Goal: Use online tool/utility: Utilize a website feature to perform a specific function

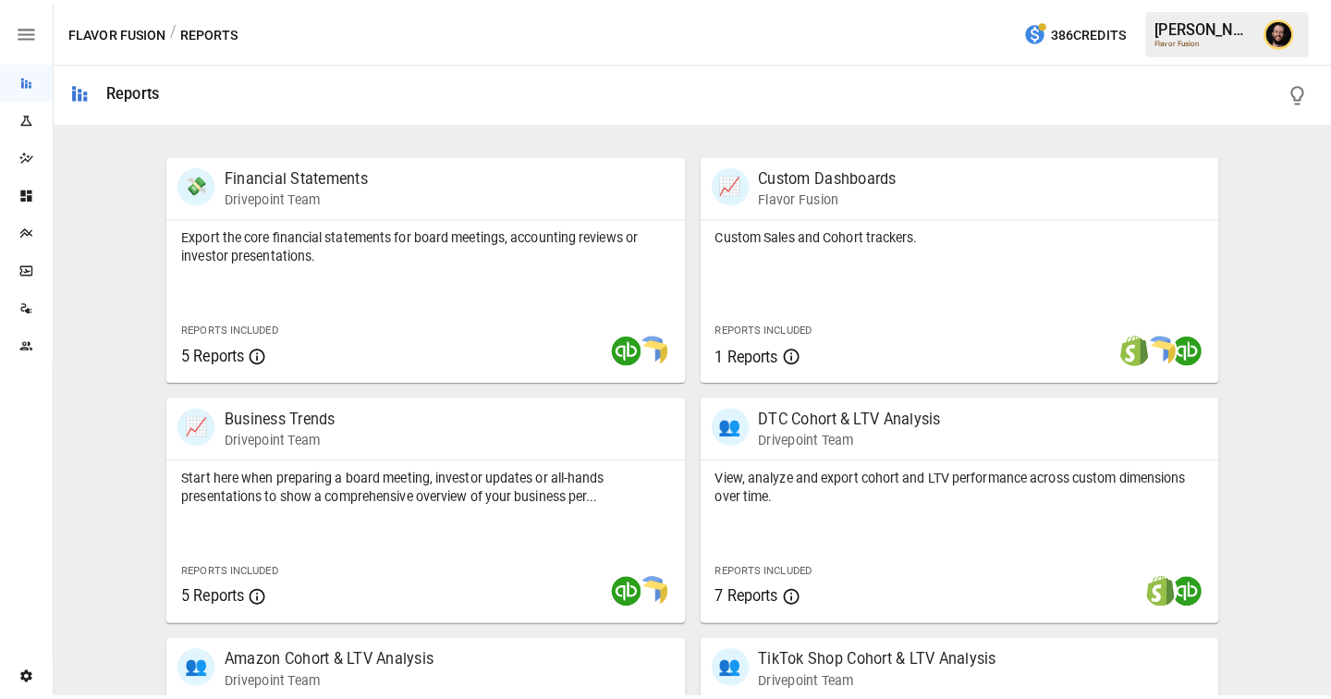
scroll to position [348, 0]
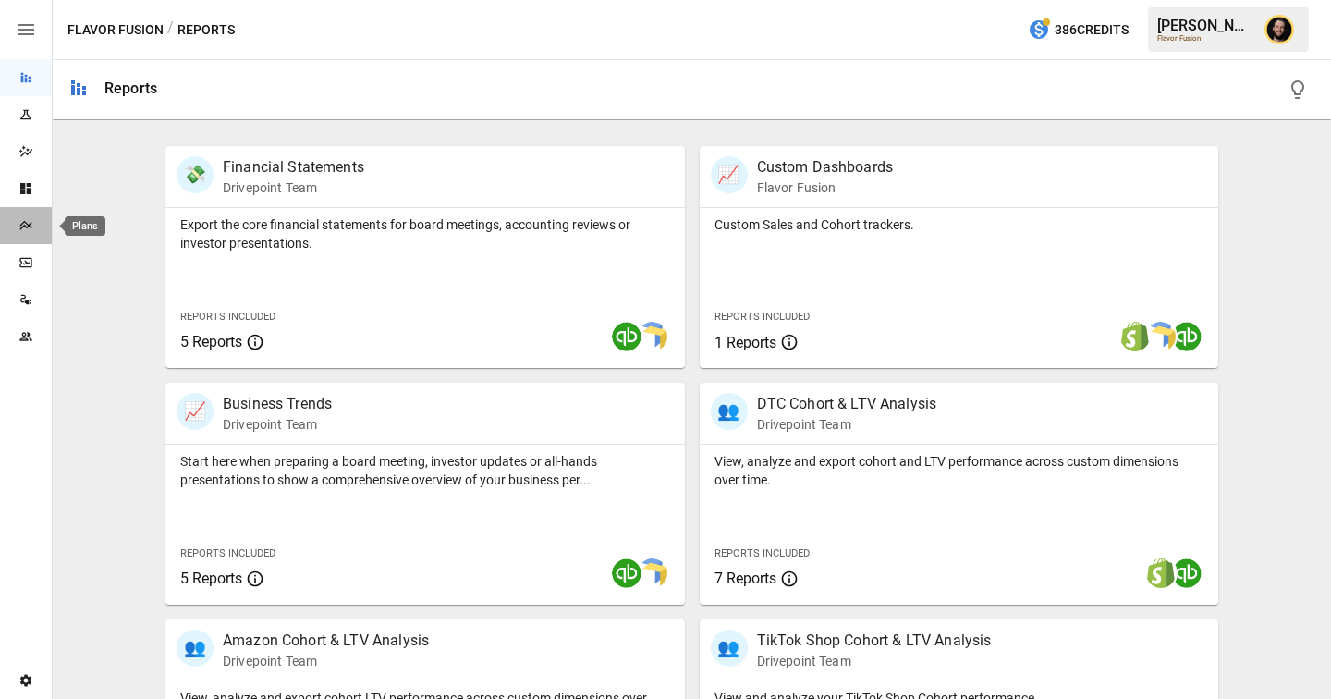
click at [22, 226] on icon "Plans" at bounding box center [25, 225] width 12 height 9
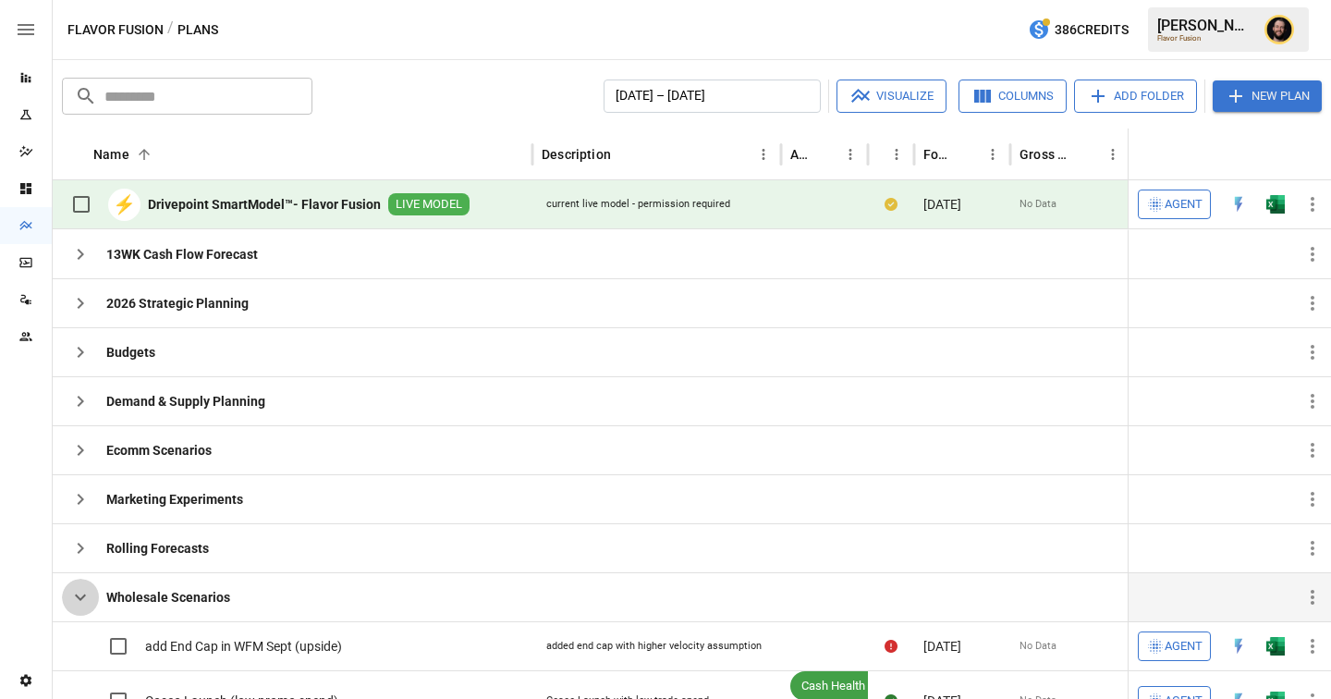
click at [83, 599] on icon "button" at bounding box center [80, 597] width 22 height 22
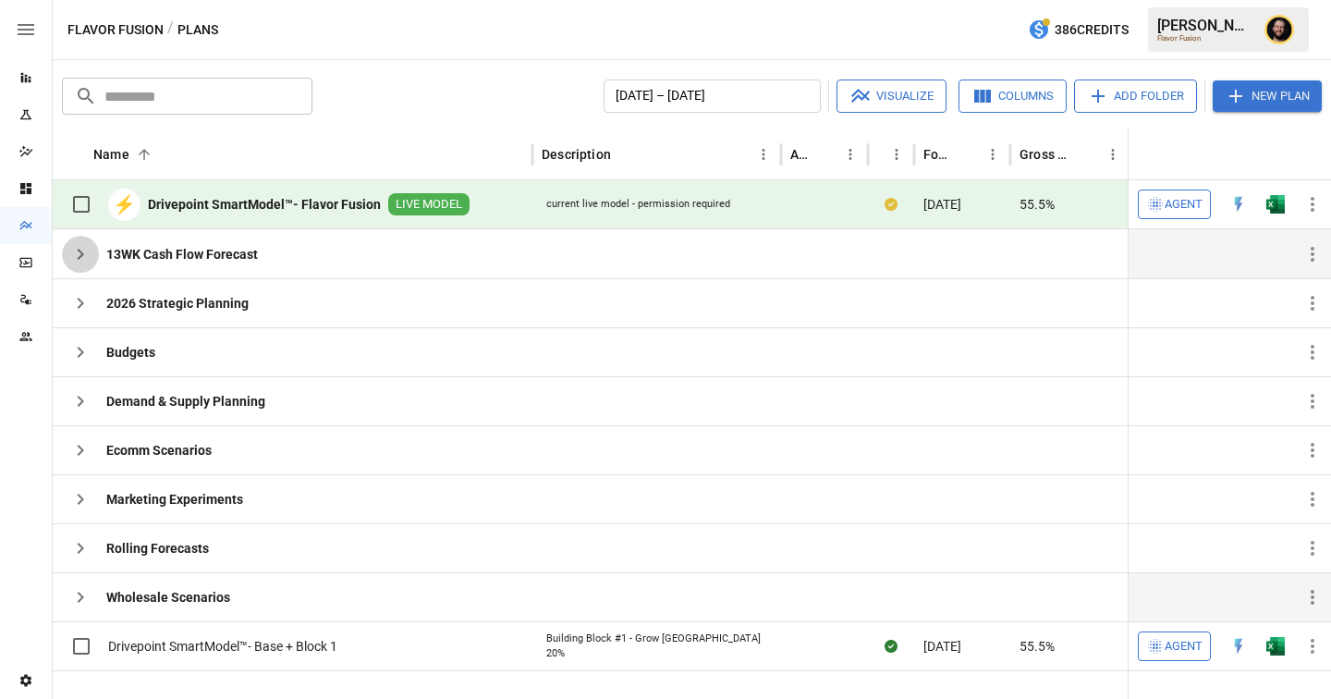
click at [75, 250] on icon "button" at bounding box center [80, 254] width 22 height 22
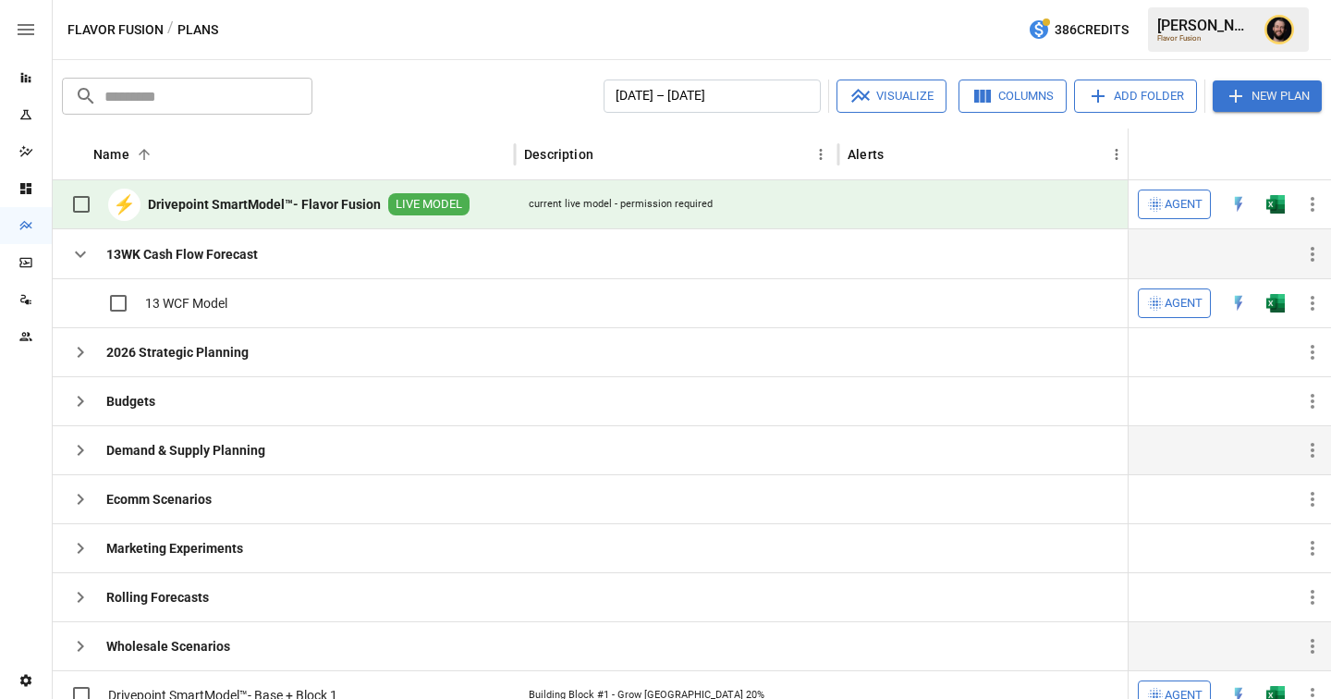
scroll to position [17, 0]
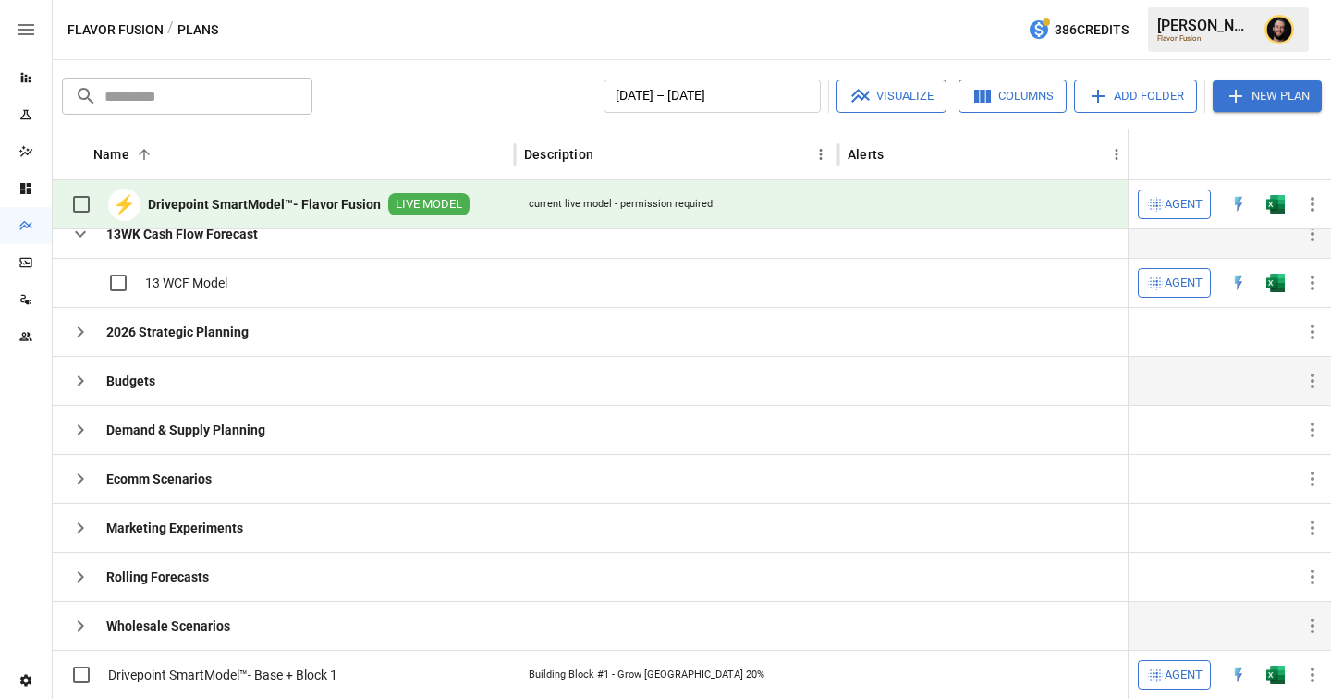
click at [89, 385] on icon "button" at bounding box center [80, 381] width 22 height 22
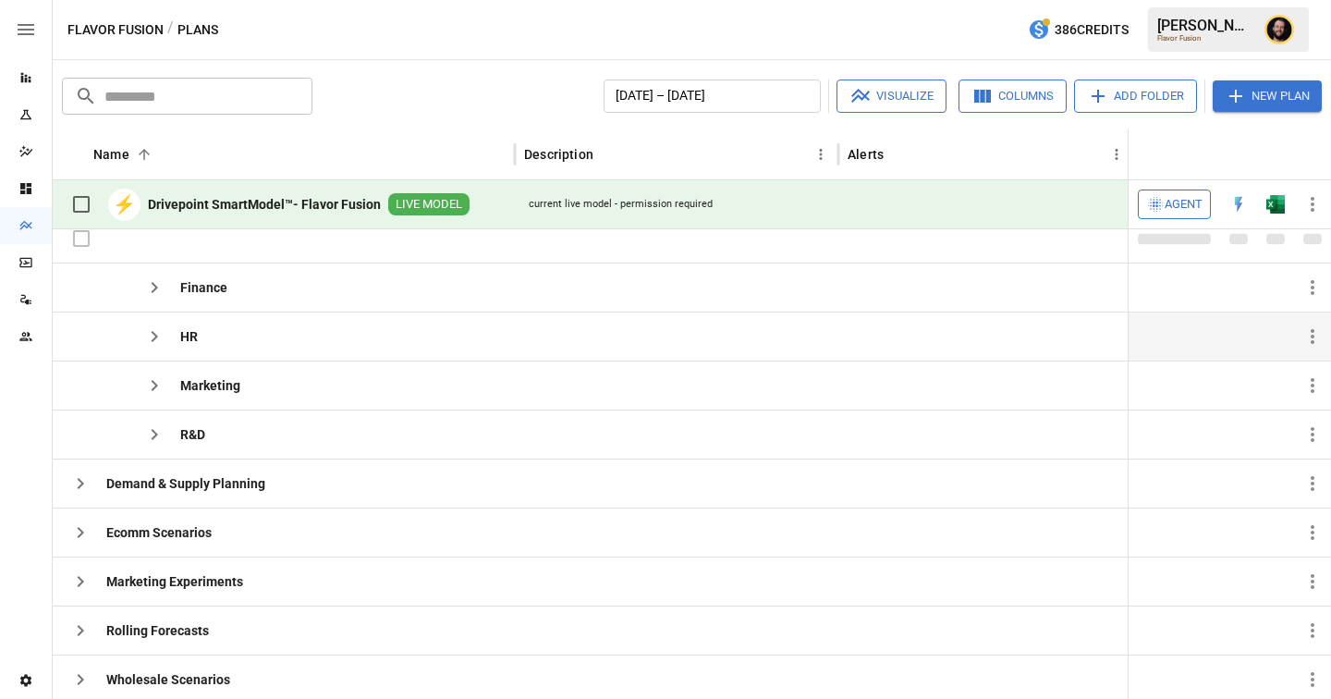
scroll to position [79, 0]
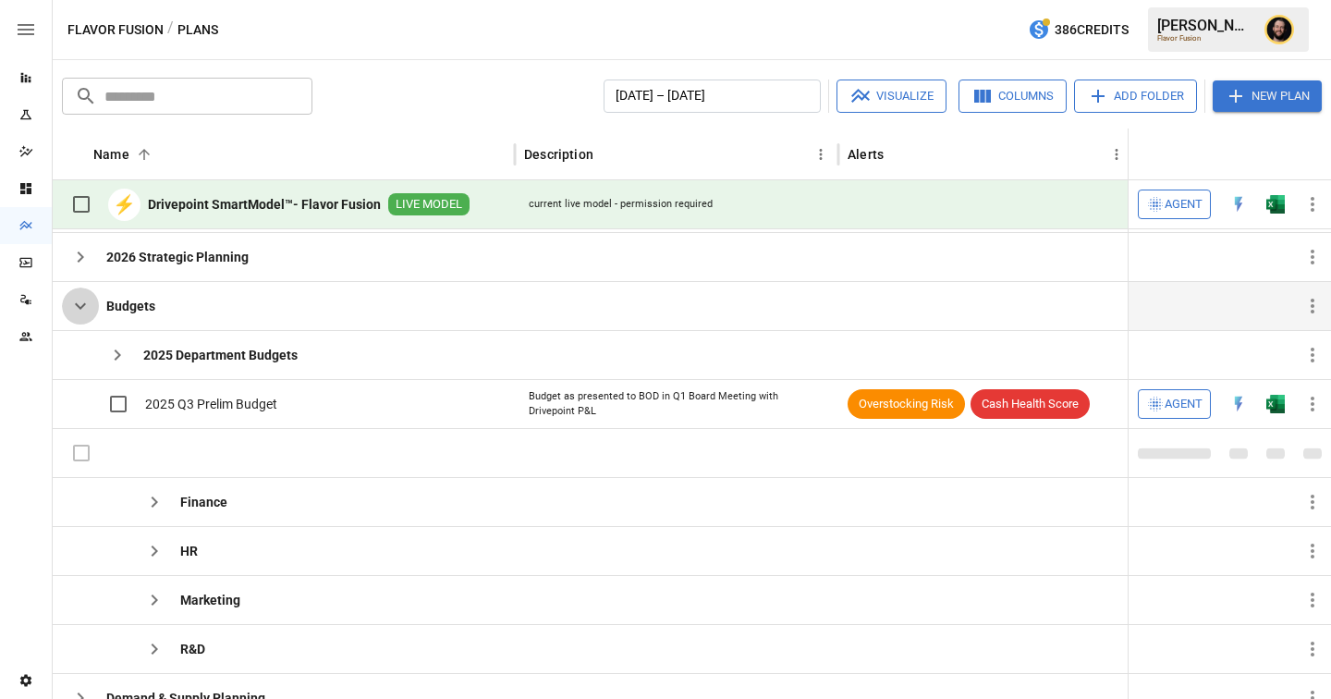
click at [73, 302] on icon "button" at bounding box center [80, 306] width 22 height 22
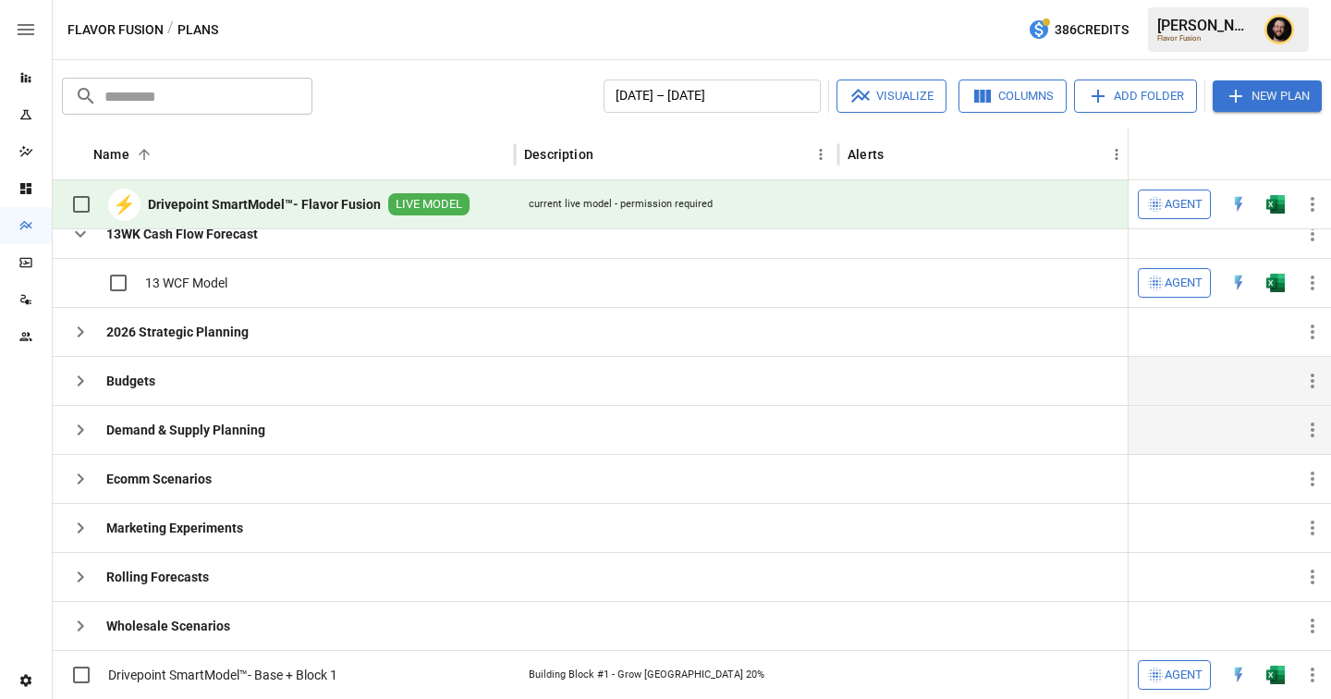
click at [78, 430] on icon "button" at bounding box center [80, 430] width 22 height 22
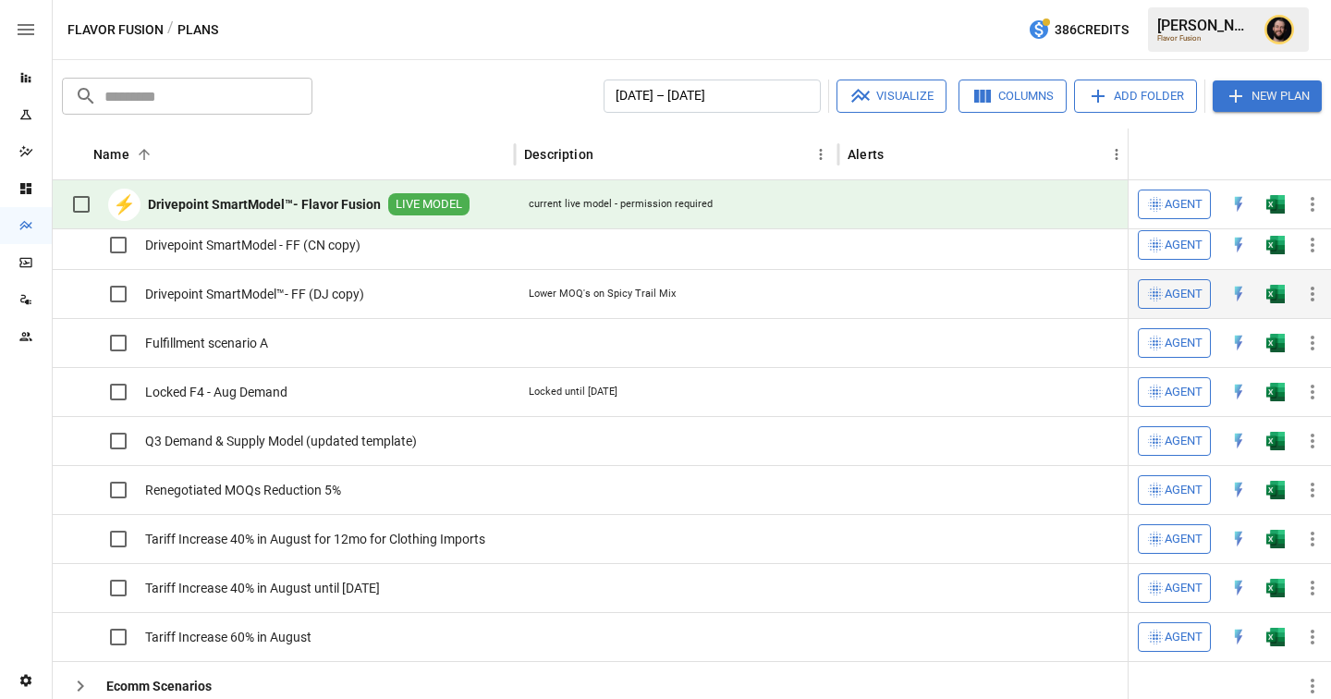
scroll to position [0, 0]
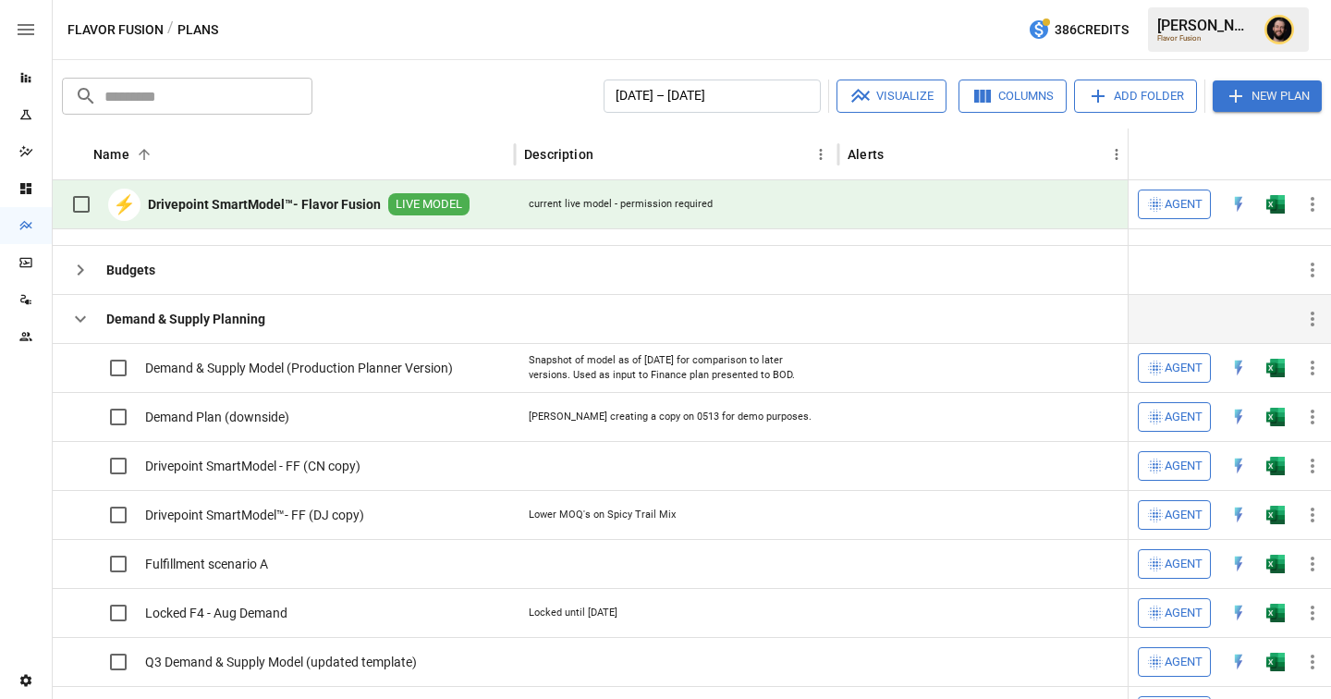
click at [85, 321] on icon "button" at bounding box center [80, 319] width 22 height 22
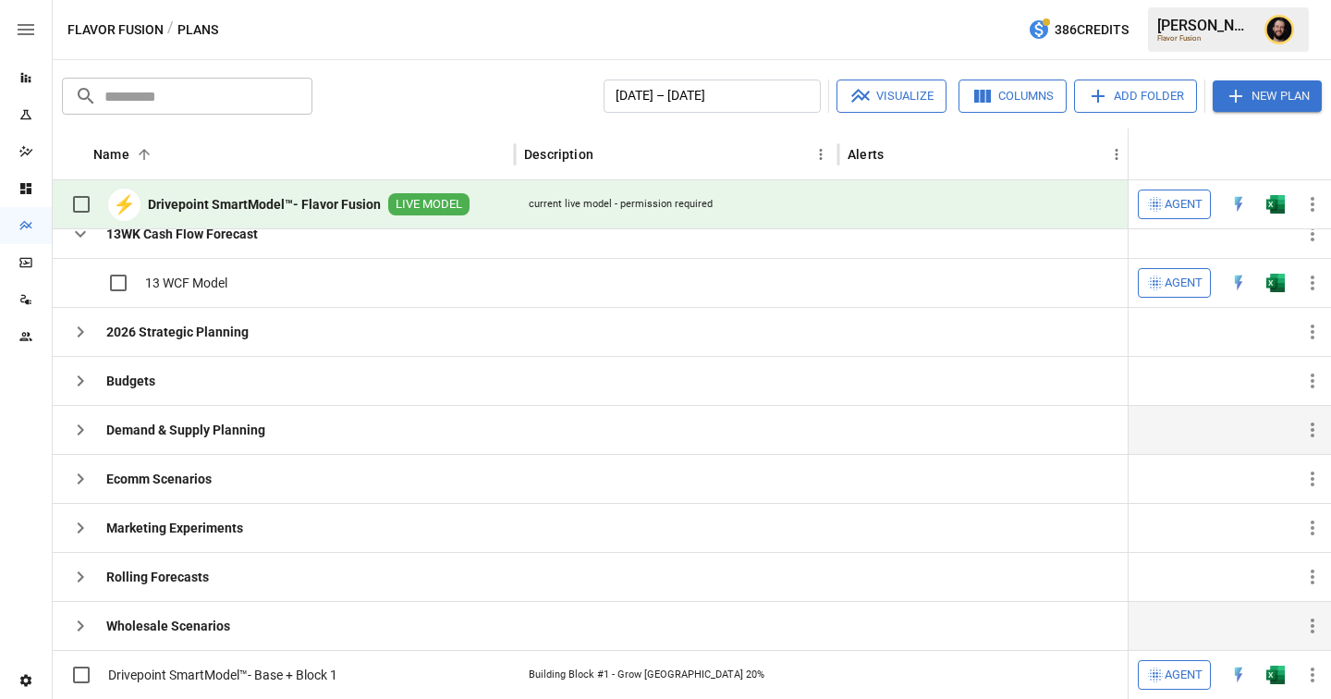
click at [79, 623] on icon "button" at bounding box center [81, 625] width 6 height 11
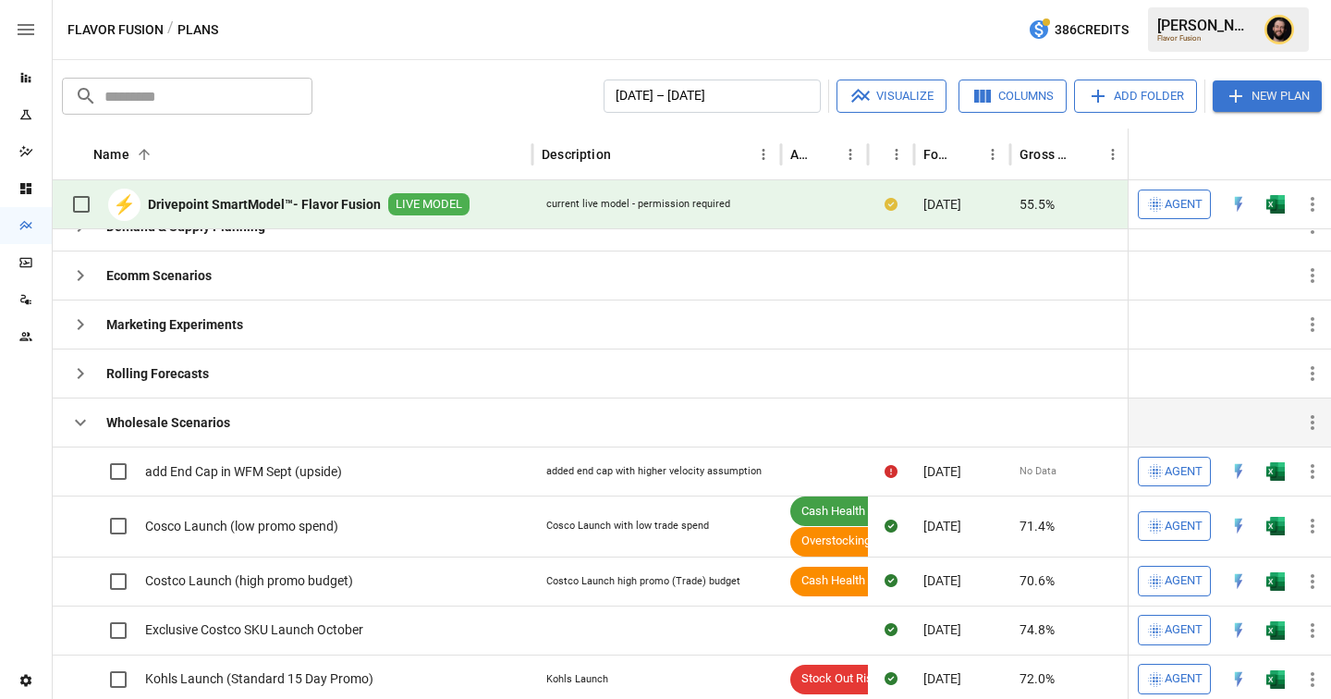
click at [79, 413] on icon "button" at bounding box center [80, 422] width 22 height 22
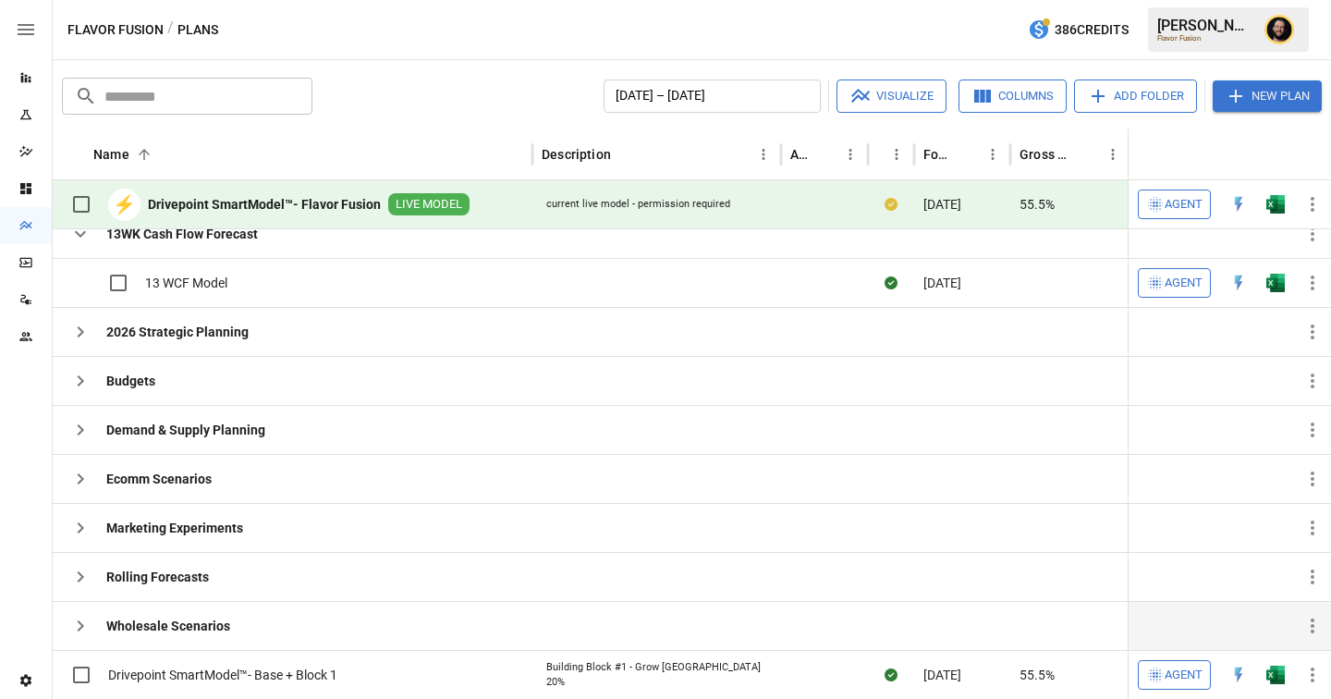
click at [86, 630] on icon "button" at bounding box center [80, 626] width 22 height 22
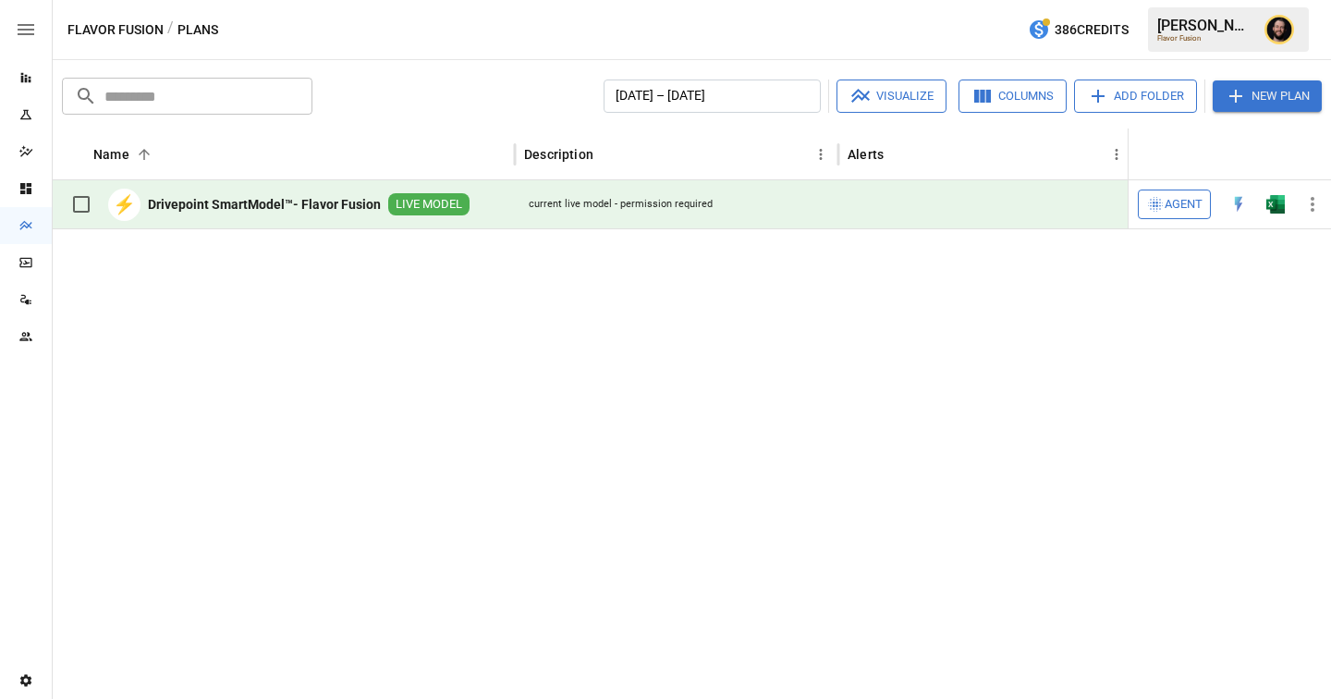
scroll to position [722, 0]
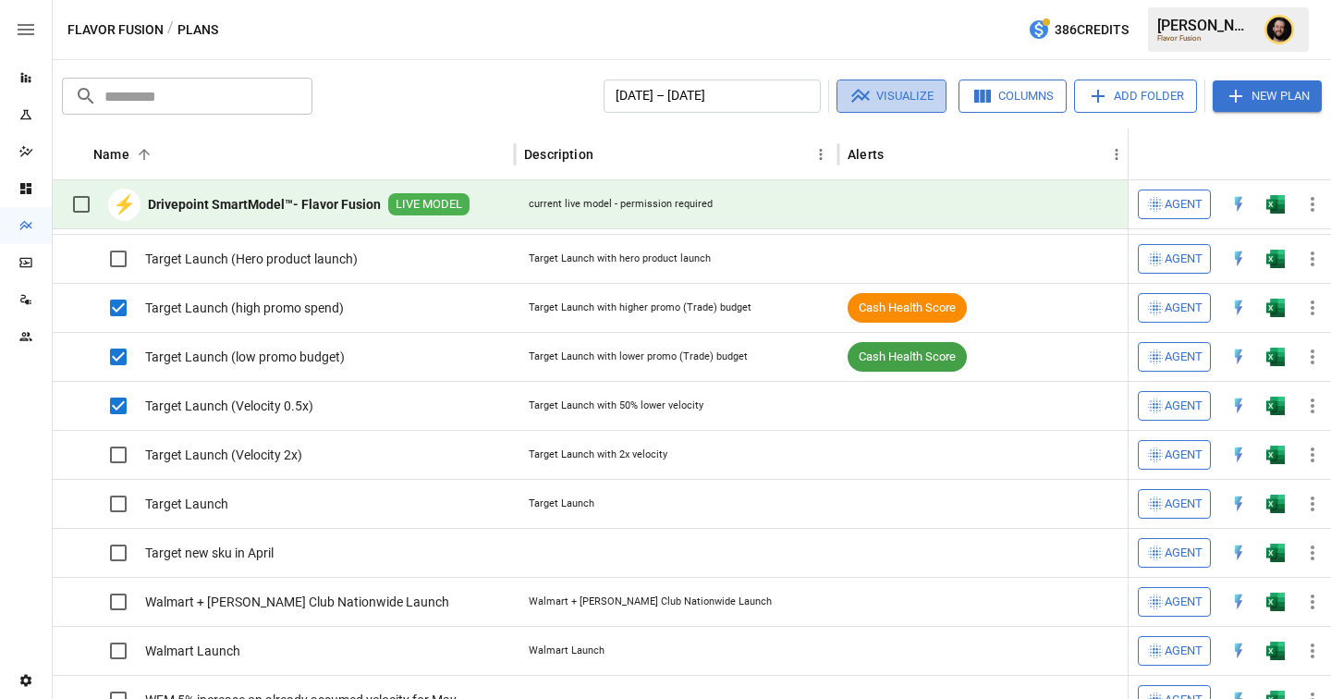
click at [875, 105] on button "Visualize" at bounding box center [892, 95] width 110 height 33
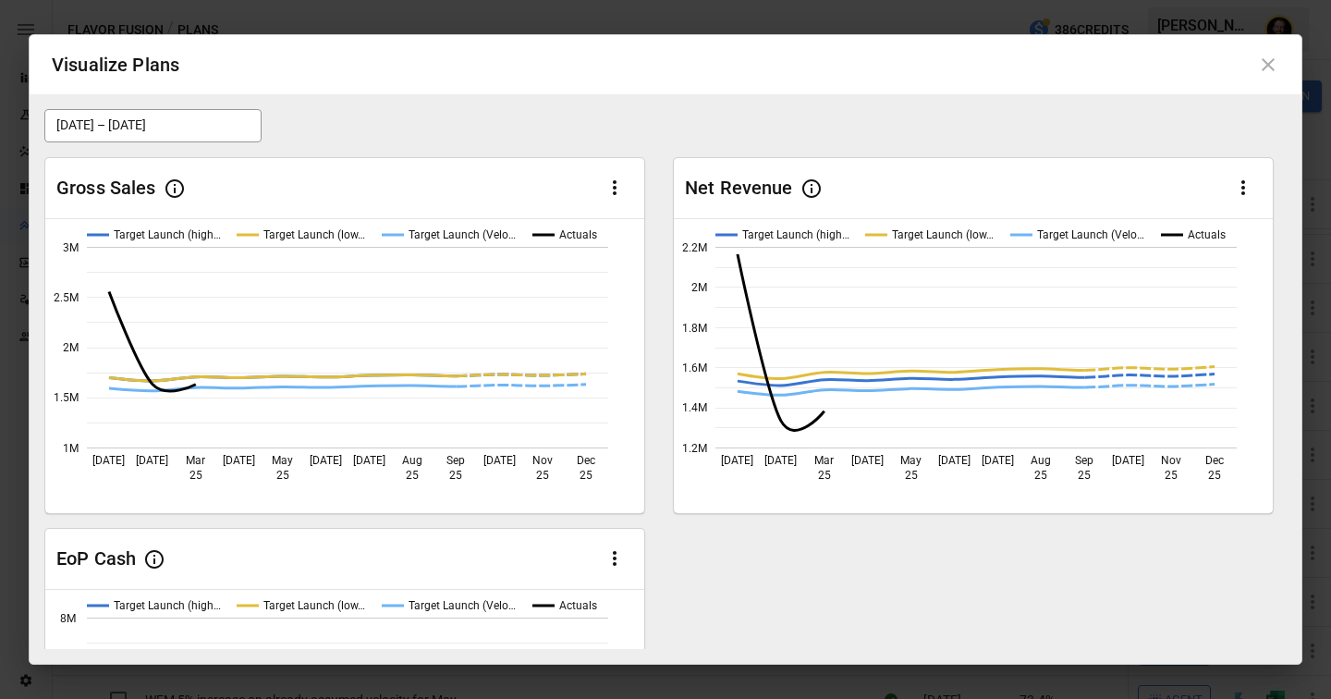
scroll to position [249, 0]
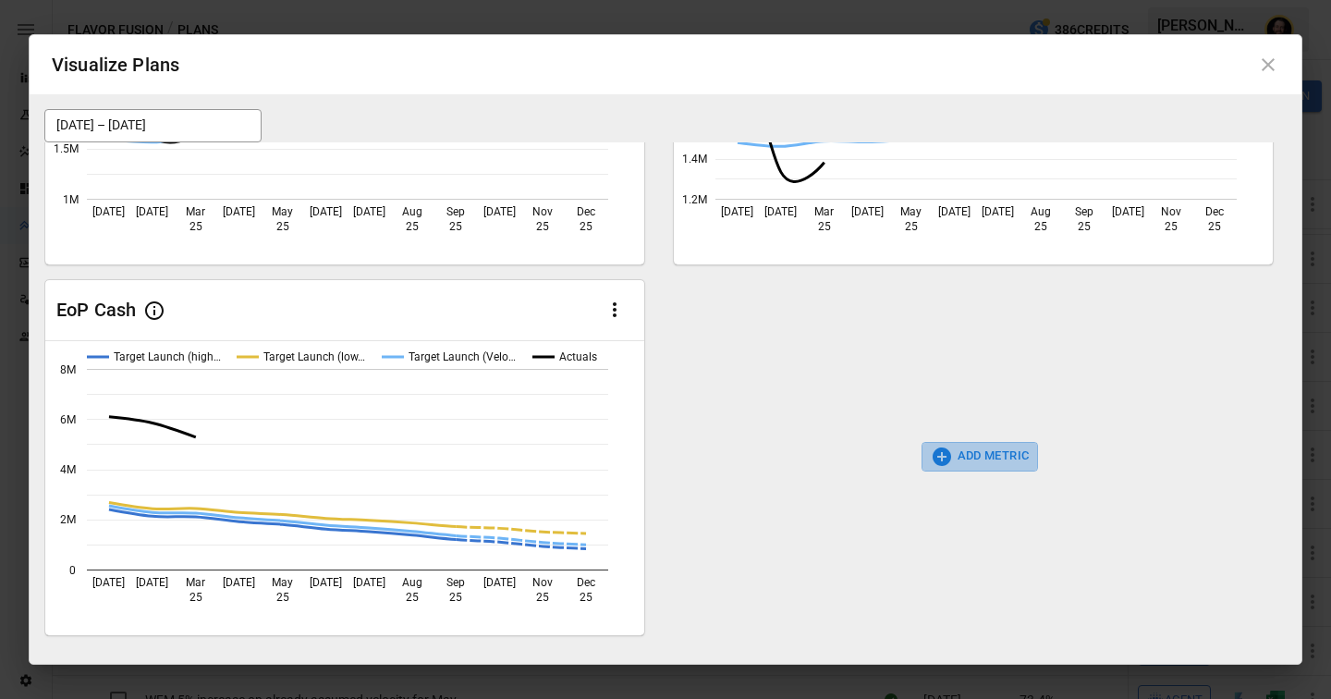
click at [983, 458] on button "ADD METRIC" at bounding box center [980, 457] width 117 height 30
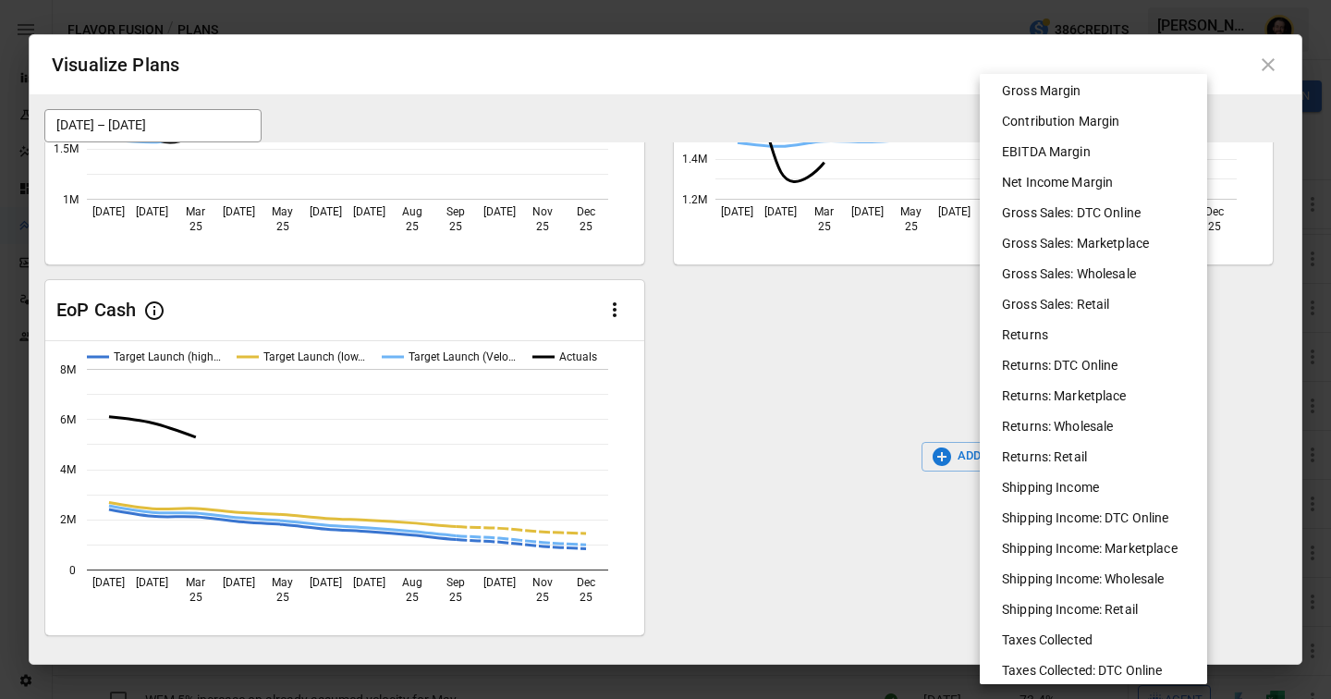
scroll to position [583, 0]
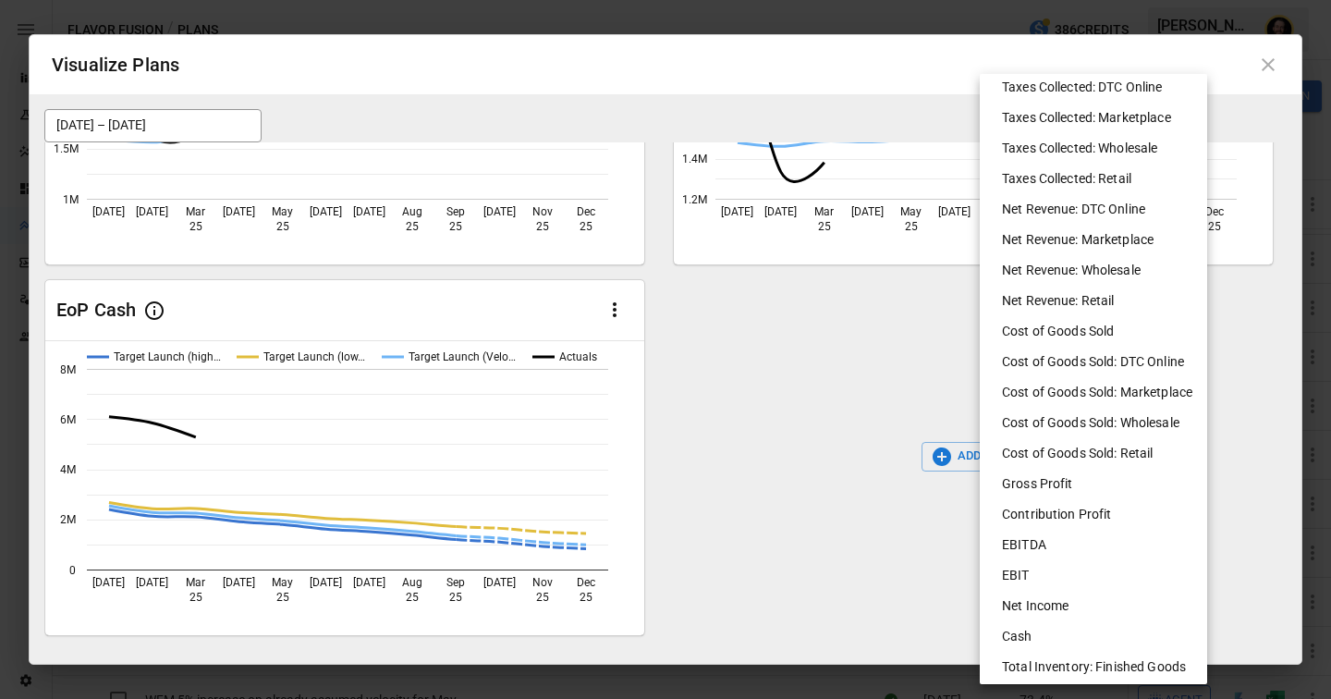
click at [800, 397] on div at bounding box center [665, 349] width 1331 height 699
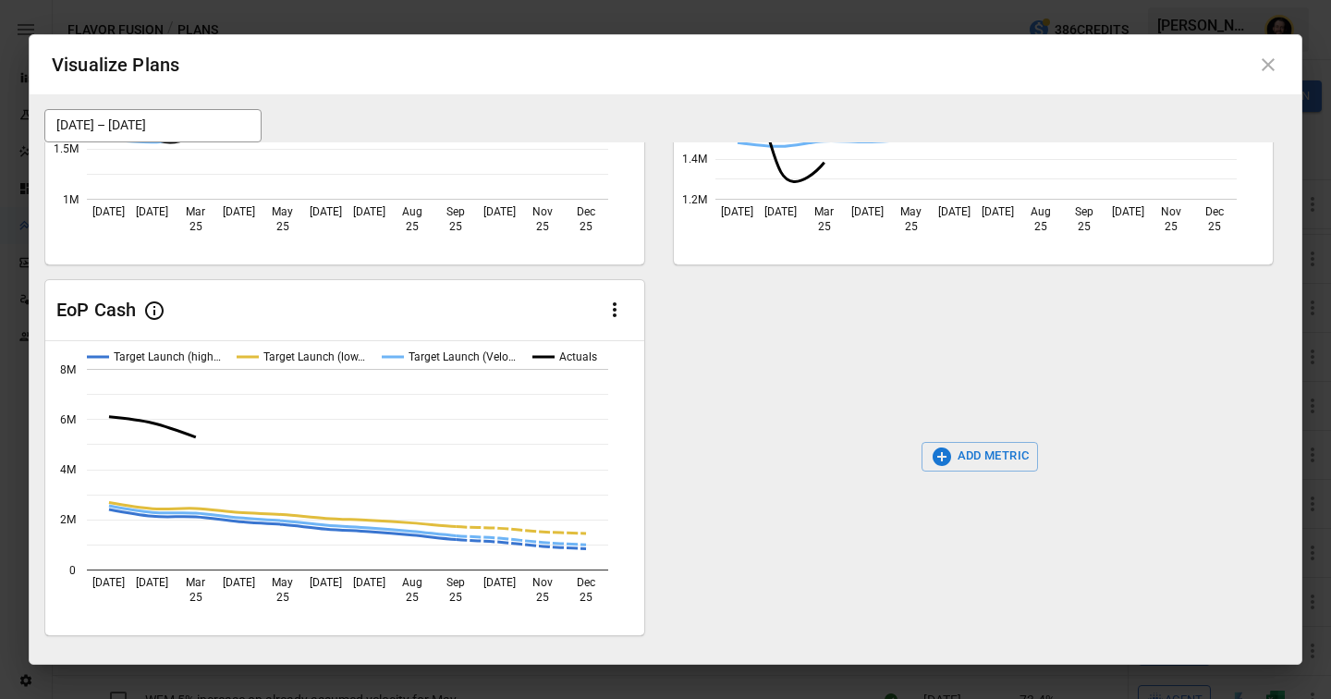
scroll to position [0, 0]
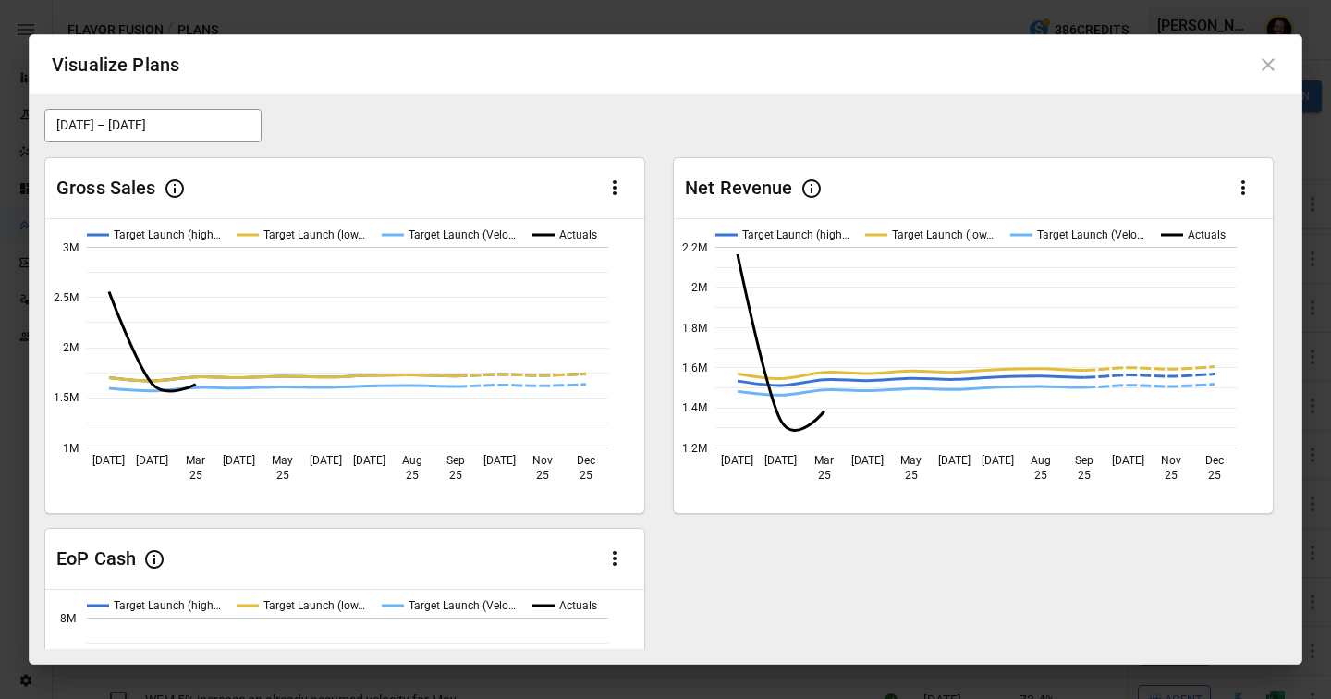
click at [1272, 66] on icon at bounding box center [1268, 65] width 22 height 22
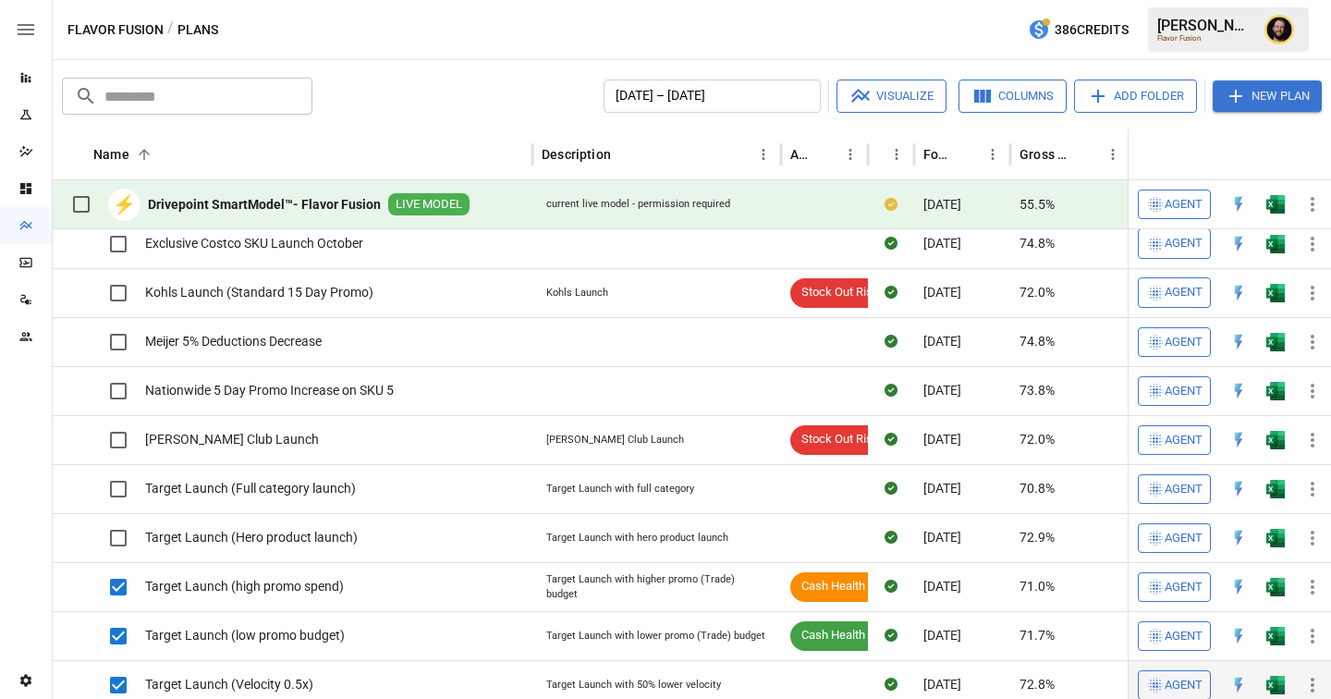
scroll to position [229, 0]
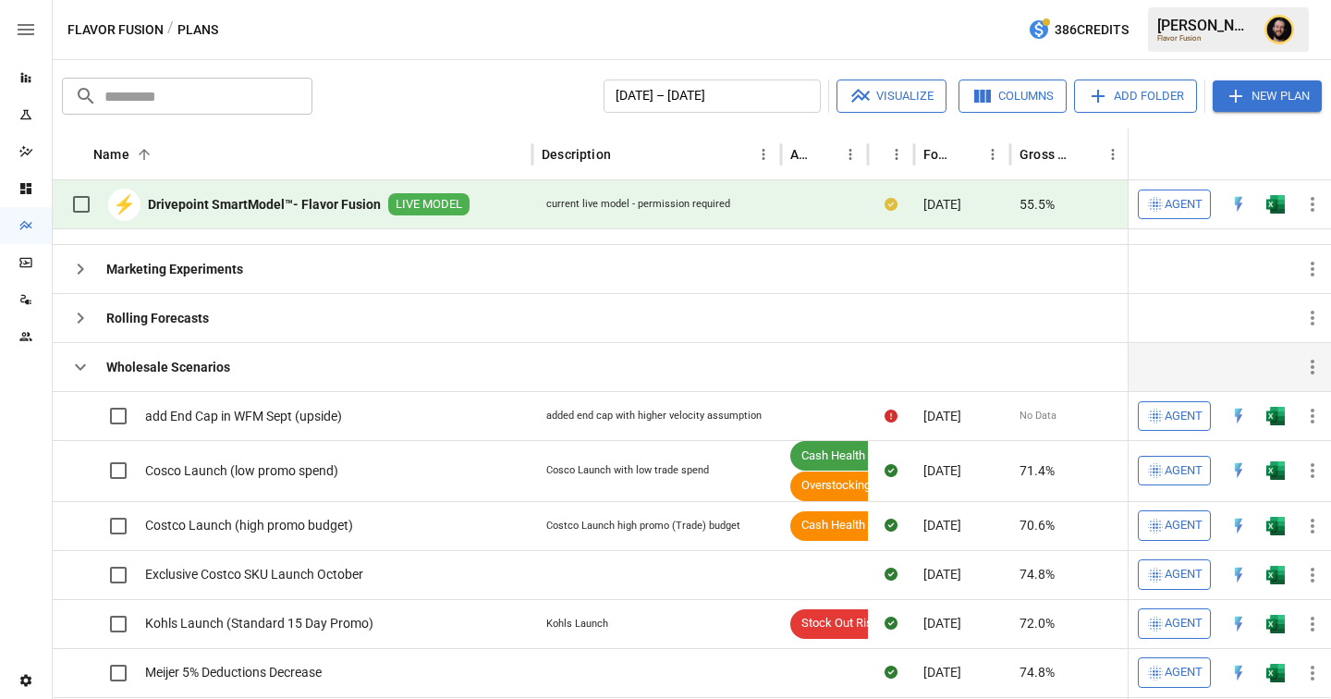
click at [76, 369] on icon "button" at bounding box center [80, 367] width 22 height 22
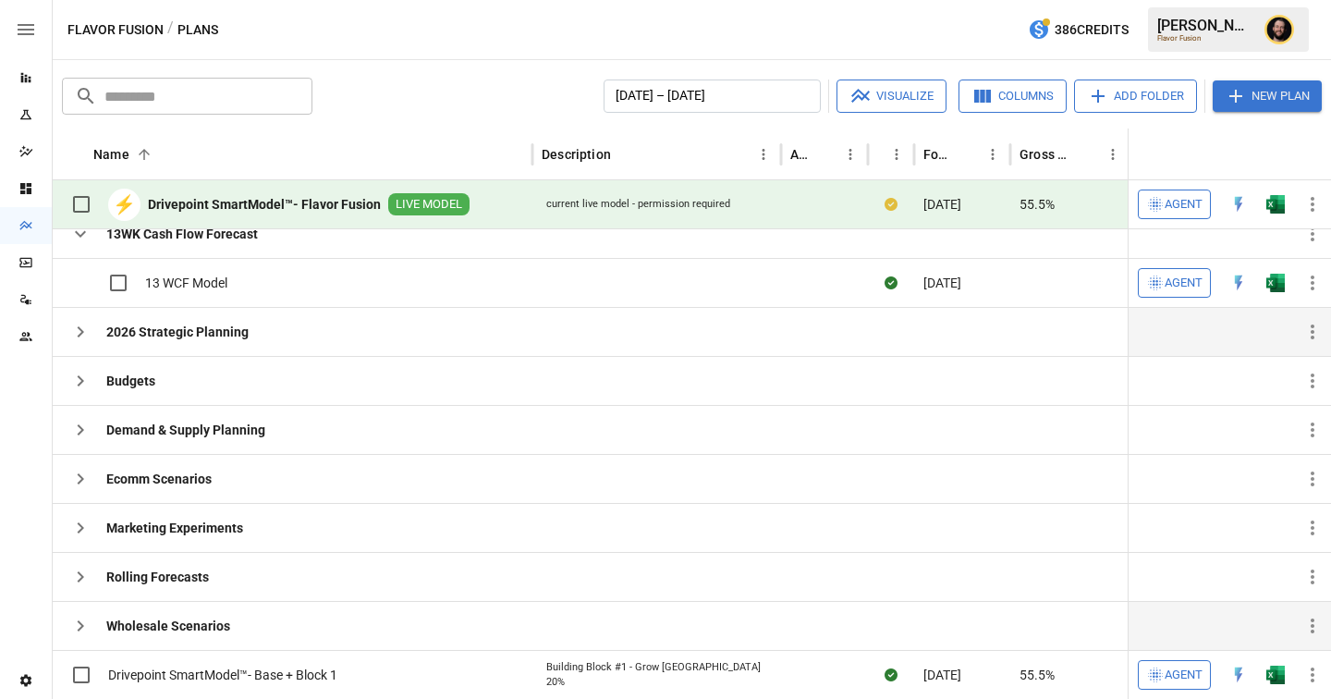
scroll to position [0, 0]
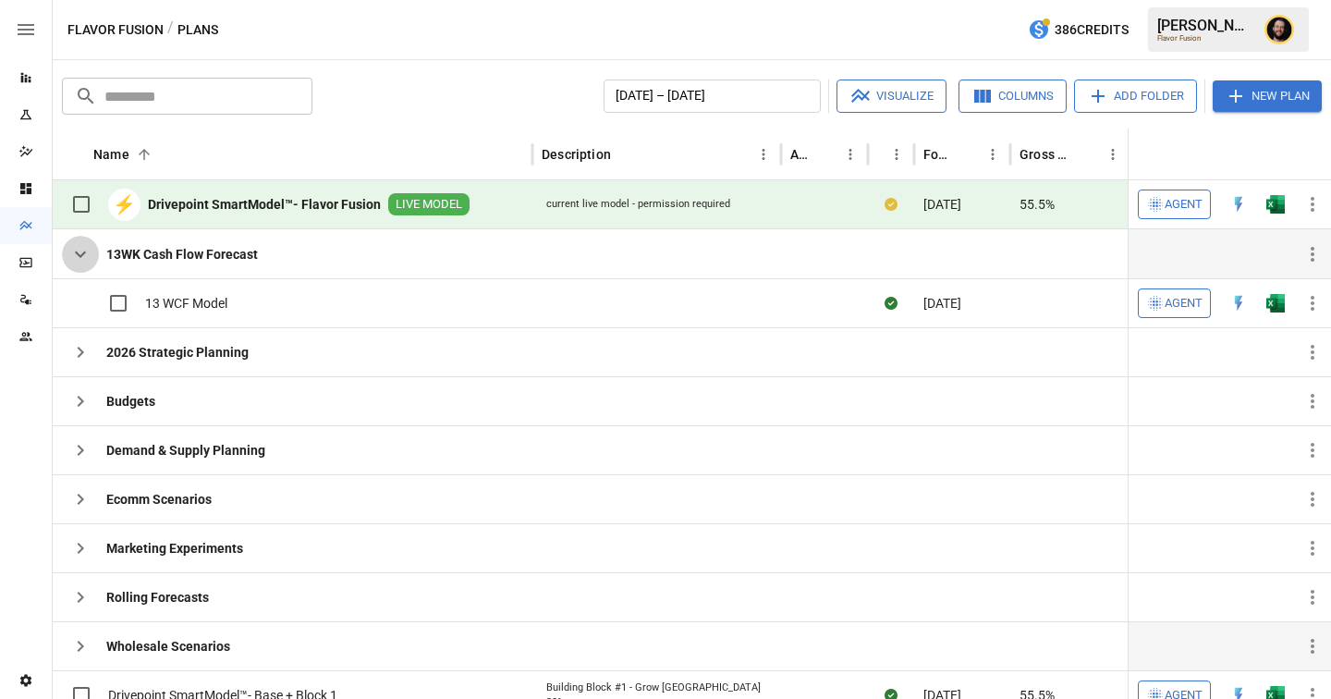
click at [86, 258] on icon "button" at bounding box center [80, 254] width 22 height 22
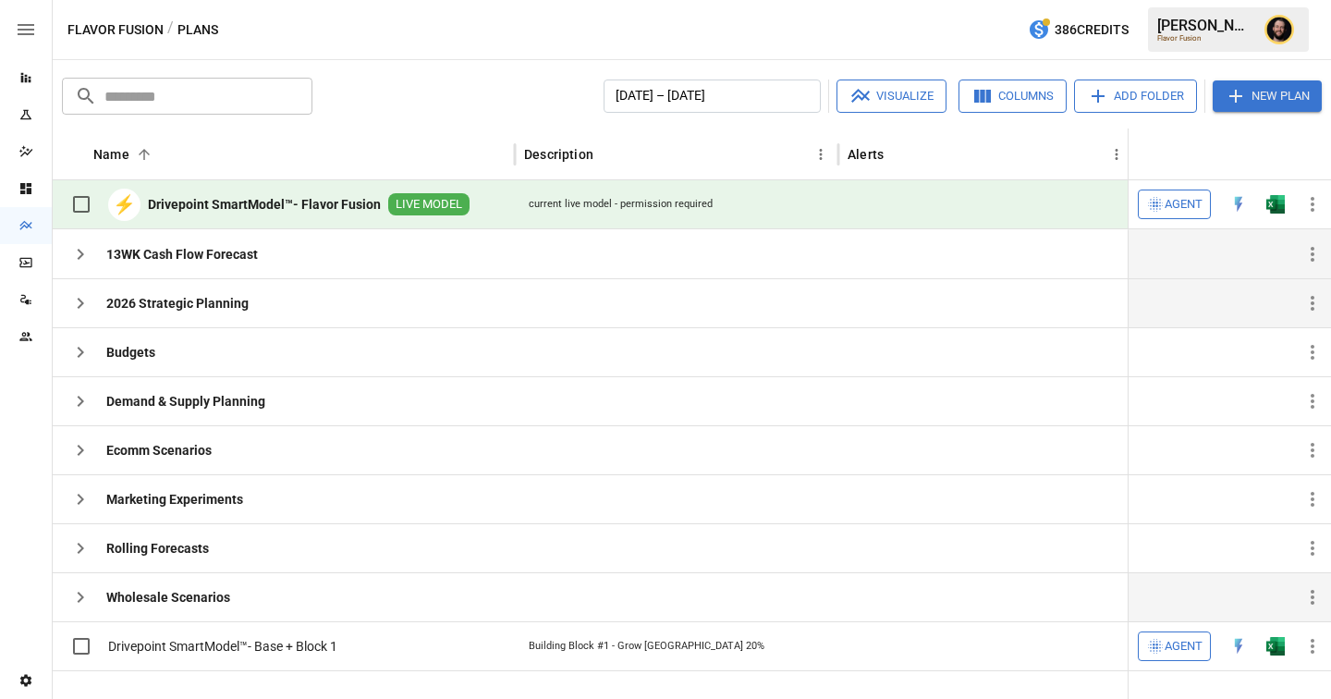
click at [82, 292] on icon "button" at bounding box center [80, 303] width 22 height 22
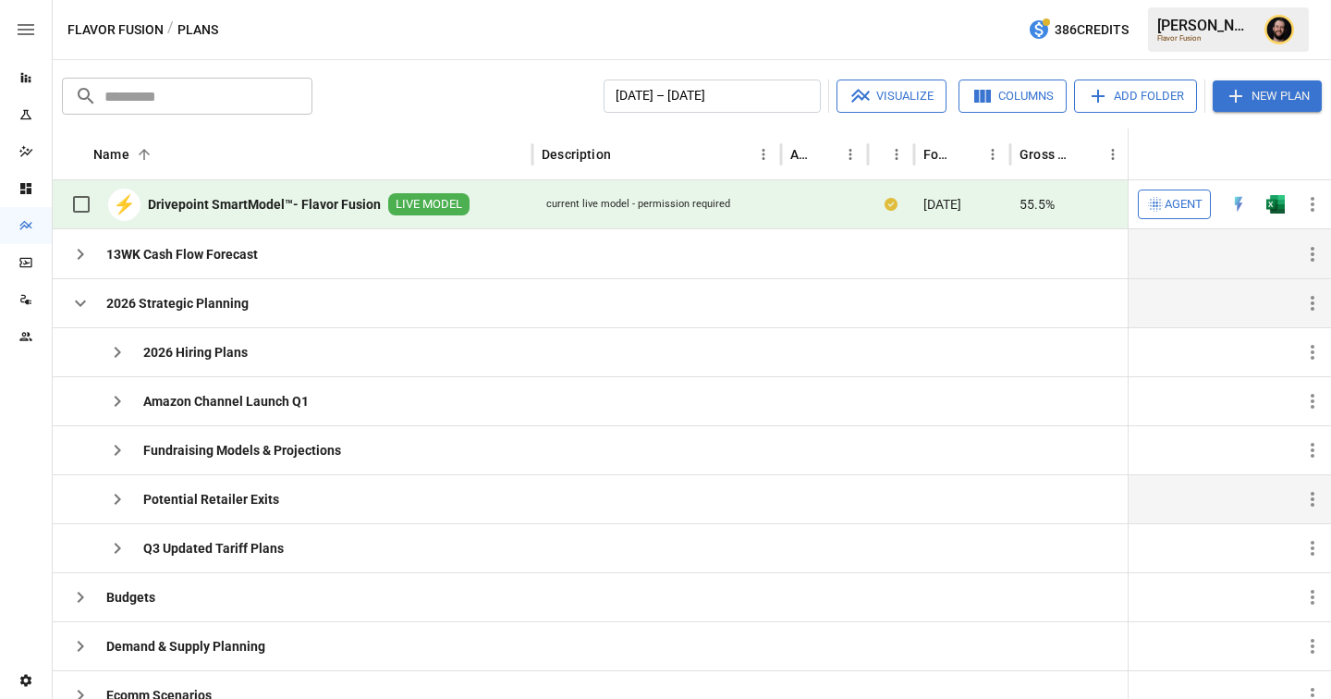
scroll to position [177, 0]
